Goal: Task Accomplishment & Management: Use online tool/utility

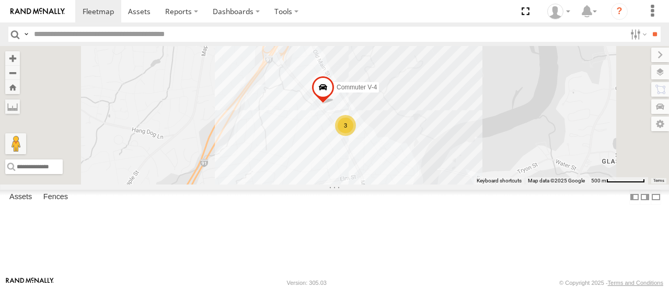
click at [0, 0] on div at bounding box center [0, 0] width 0 height 0
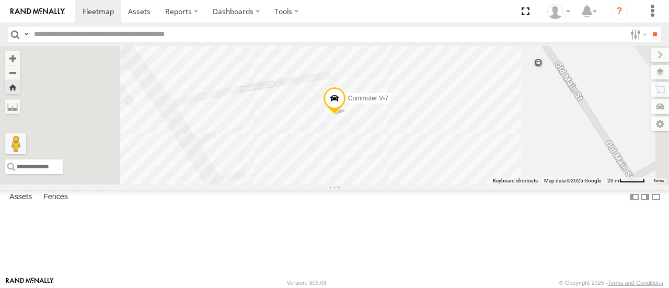
click at [0, 0] on span at bounding box center [0, 0] width 0 height 0
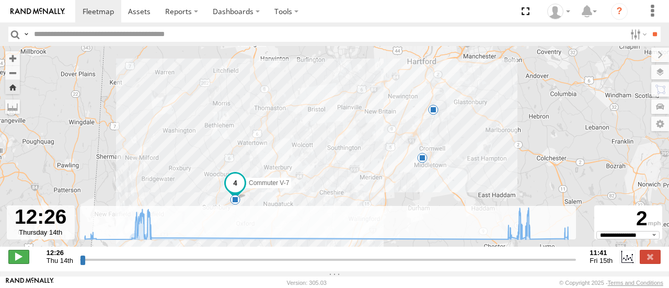
click at [17, 257] on span at bounding box center [18, 257] width 21 height 14
type input "**********"
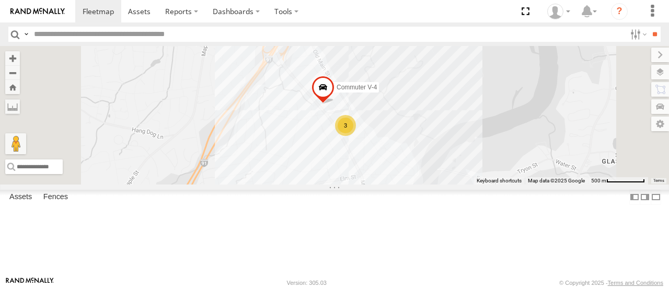
click at [0, 0] on div at bounding box center [0, 0] width 0 height 0
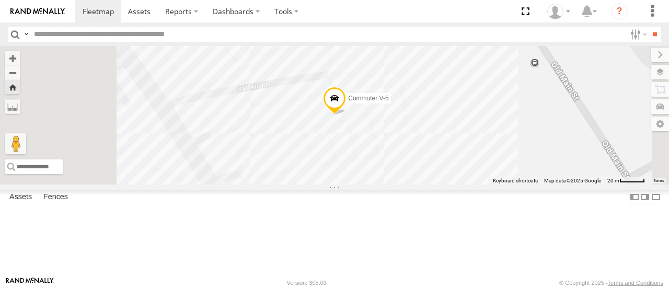
click at [0, 0] on div at bounding box center [0, 0] width 0 height 0
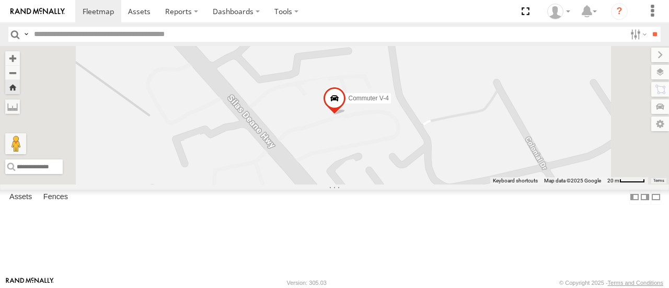
click at [0, 0] on div at bounding box center [0, 0] width 0 height 0
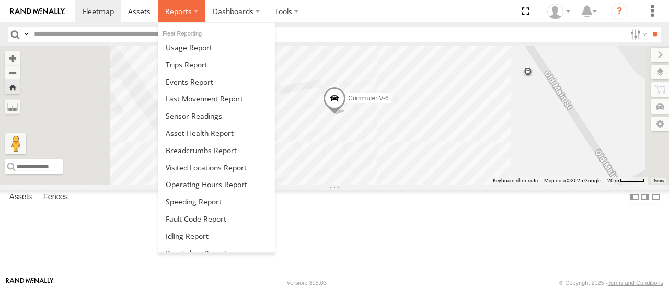
click at [166, 6] on span at bounding box center [178, 11] width 27 height 10
